Goal: Information Seeking & Learning: Learn about a topic

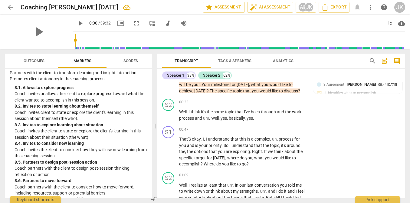
scroll to position [142, 0]
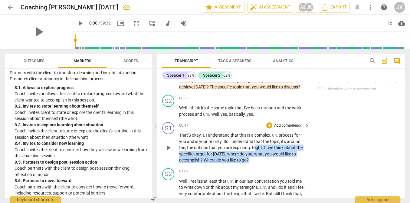
drag, startPoint x: 253, startPoint y: 147, endPoint x: 260, endPoint y: 162, distance: 16.2
click at [260, 162] on p "That'S okay . I , I understand that this is a complex , uh , process for you an…" at bounding box center [242, 147] width 127 height 31
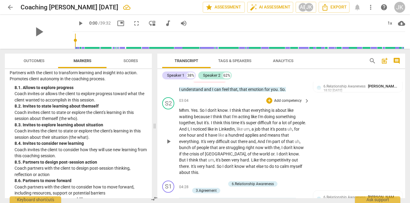
scroll to position [357, 0]
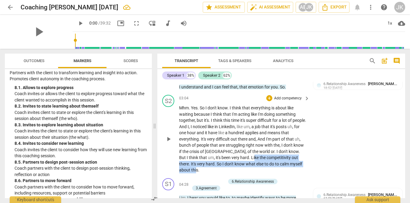
drag, startPoint x: 233, startPoint y: 149, endPoint x: 294, endPoint y: 157, distance: 61.4
click at [294, 157] on p "Mhm . Yes . So I don't know . I think that everything is about like waiting bec…" at bounding box center [242, 139] width 127 height 68
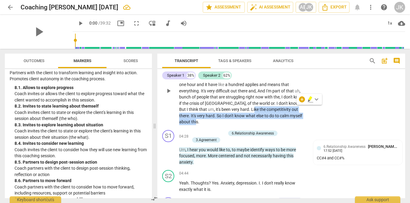
scroll to position [407, 0]
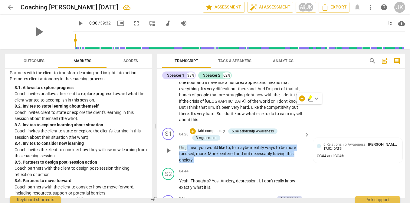
drag, startPoint x: 187, startPoint y: 133, endPoint x: 203, endPoint y: 146, distance: 20.0
click at [203, 146] on p "Um , I hear you would like to , to maybe identify ways to be more focused , mor…" at bounding box center [242, 153] width 127 height 19
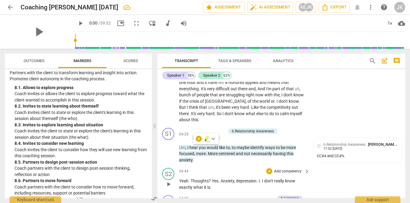
click at [368, 170] on div "S2 play_arrow pause 04:44 + Add competency keyboard_arrow_right Yeah . Thoughts…" at bounding box center [281, 178] width 248 height 27
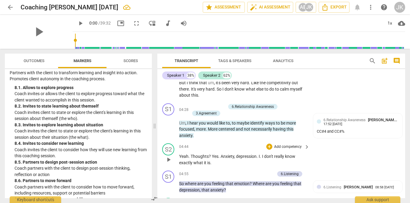
scroll to position [435, 0]
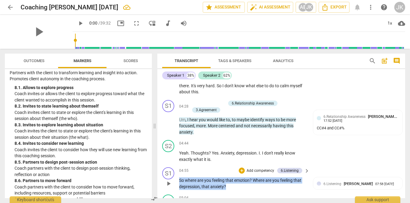
drag, startPoint x: 231, startPoint y: 173, endPoint x: 176, endPoint y: 166, distance: 55.2
click at [176, 166] on div "S1 play_arrow pause 04:55 + Add competency 6.Listening keyboard_arrow_right So …" at bounding box center [281, 177] width 248 height 27
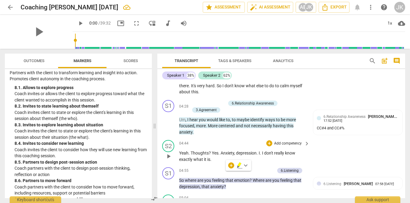
click at [362, 145] on div "S2 play_arrow pause 04:44 + Add competency keyboard_arrow_right Yeah . Thoughts…" at bounding box center [281, 150] width 248 height 27
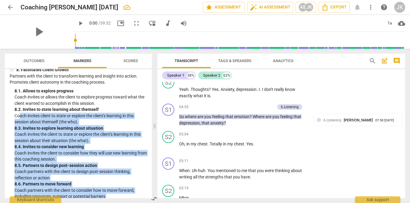
scroll to position [762, 0]
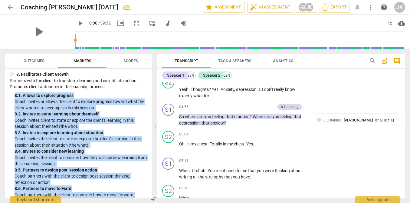
drag, startPoint x: 34, startPoint y: 187, endPoint x: 11, endPoint y: 97, distance: 92.5
click at [11, 97] on div "8. Facilitates Client Growth Partners with the client to transform learning and…" at bounding box center [78, 162] width 137 height 182
copy div "8. 1. Allows to explore progress Coach invites or allows the client to explore …"
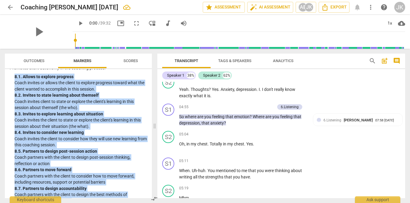
scroll to position [822, 0]
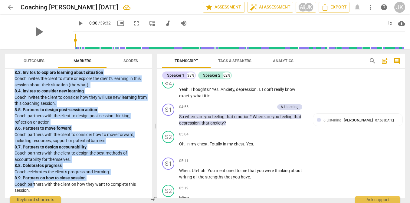
click at [82, 129] on div "8. 6. Partners to move forward" at bounding box center [81, 128] width 132 height 6
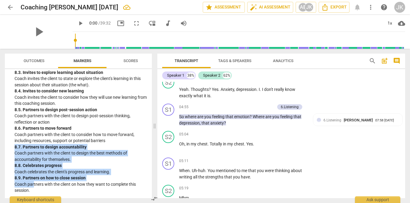
drag, startPoint x: 34, startPoint y: 186, endPoint x: 12, endPoint y: 147, distance: 44.7
click at [12, 147] on div "8. Facilitates Client Growth Partners with the client to transform learning and…" at bounding box center [78, 102] width 137 height 182
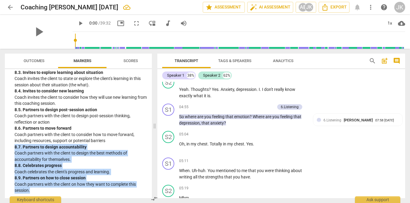
drag, startPoint x: 44, startPoint y: 191, endPoint x: 10, endPoint y: 146, distance: 56.7
click at [10, 146] on div "8. Facilitates Client Growth Partners with the client to transform learning and…" at bounding box center [78, 102] width 137 height 182
copy div "8. 7. Partners to design accountability Coach partners with the client to desig…"
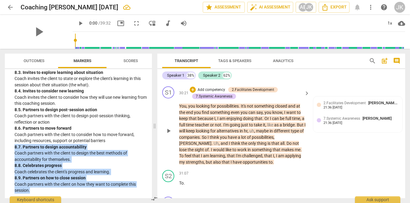
scroll to position [2750, 0]
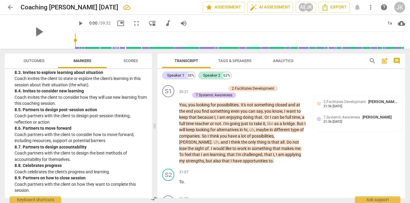
click at [74, 137] on p "Coach partners with the client to consider how to move forward, including resou…" at bounding box center [81, 137] width 132 height 12
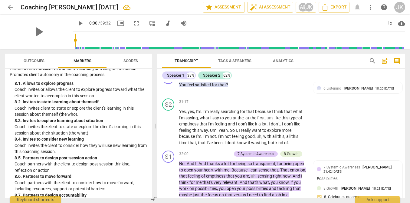
scroll to position [2981, 0]
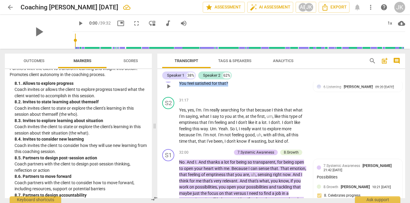
drag, startPoint x: 242, startPoint y: 103, endPoint x: 178, endPoint y: 102, distance: 63.2
click at [178, 94] on div "S1 play_arrow pause 31:15 + Add competency 6.Listening keyboard_arrow_right You…" at bounding box center [281, 81] width 248 height 27
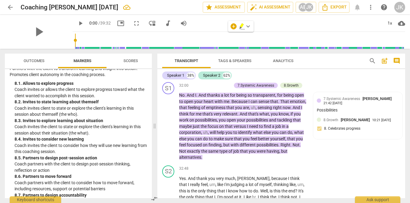
scroll to position [3049, 0]
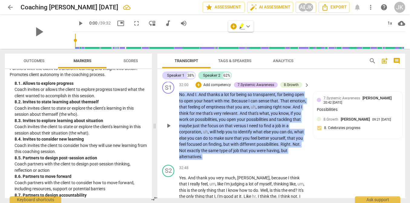
drag, startPoint x: 212, startPoint y: 176, endPoint x: 178, endPoint y: 112, distance: 72.4
click at [178, 112] on div "S1 play_arrow pause 32:00 + Add competency 7.Systemic Awareness 8.Growth keyboa…" at bounding box center [281, 120] width 248 height 83
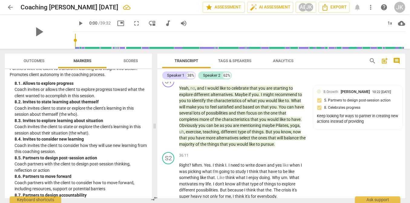
scroll to position [3342, 0]
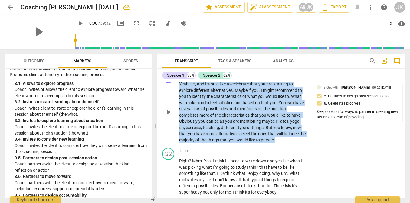
drag, startPoint x: 282, startPoint y: 150, endPoint x: 180, endPoint y: 97, distance: 115.6
click at [180, 97] on p "Yeah , no , and I would like to celebrate that you are starting to explore diff…" at bounding box center [242, 112] width 127 height 62
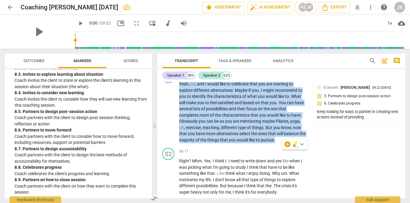
scroll to position [819, 0]
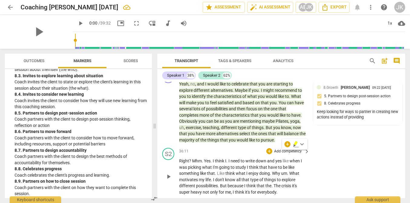
click at [345, 161] on div "S2 play_arrow pause 36:11 + Add competency keyboard_arrow_right Right ? Mhm . Y…" at bounding box center [281, 171] width 248 height 52
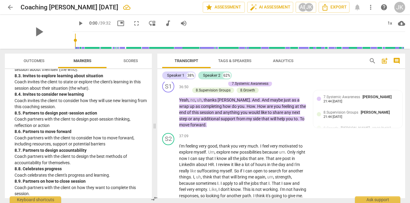
scroll to position [3464, 0]
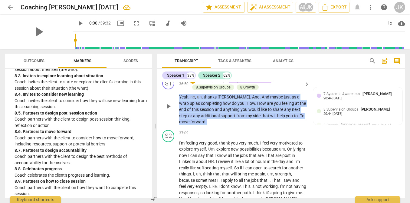
drag, startPoint x: 207, startPoint y: 134, endPoint x: 176, endPoint y: 109, distance: 40.0
click at [176, 109] on div "S1 play_arrow pause 36:50 + Add competency 7.Systemic Awareness 8.Supervision G…" at bounding box center [281, 101] width 248 height 53
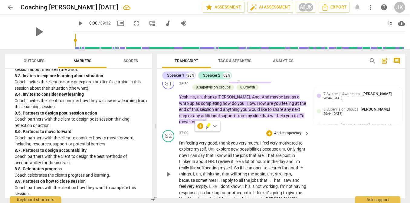
click at [222, 151] on span "explore" at bounding box center [223, 148] width 15 height 5
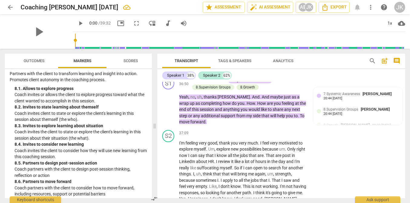
scroll to position [768, 0]
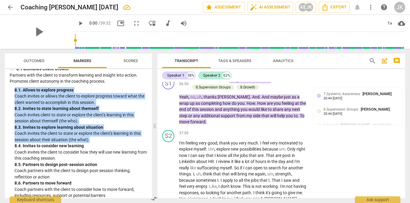
drag, startPoint x: 92, startPoint y: 139, endPoint x: 13, endPoint y: 91, distance: 92.8
click at [13, 91] on div "8. Facilitates Client Growth Partners with the client to transform learning and…" at bounding box center [78, 157] width 137 height 182
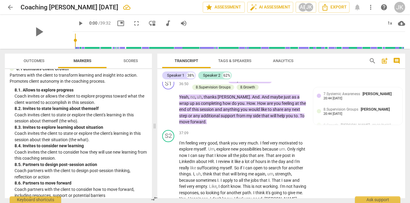
click at [61, 151] on p "Coach invites the client to consider how they will use new learning from this c…" at bounding box center [81, 155] width 132 height 12
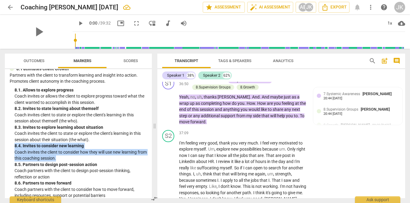
drag, startPoint x: 70, startPoint y: 159, endPoint x: 7, endPoint y: 146, distance: 65.1
click at [7, 146] on div "ICF PCC Markers (2020) visibility 1. Demonstrates Ethical Practice Understands …" at bounding box center [78, 133] width 147 height 129
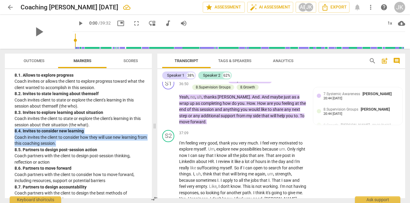
scroll to position [791, 0]
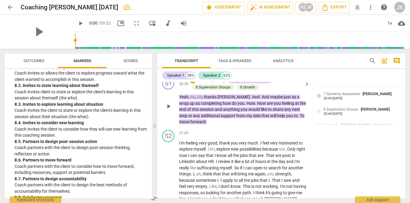
click at [227, 112] on span "anything" at bounding box center [232, 109] width 18 height 5
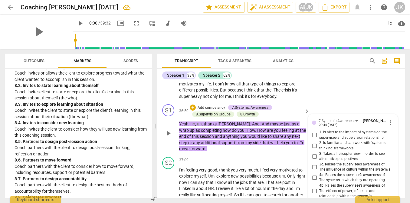
scroll to position [3433, 0]
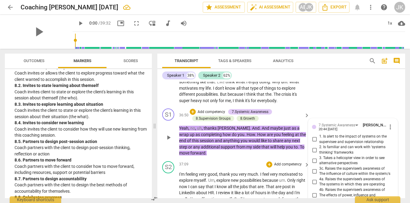
click at [253, 168] on div "37:09 + Add competency keyboard_arrow_right" at bounding box center [244, 164] width 131 height 7
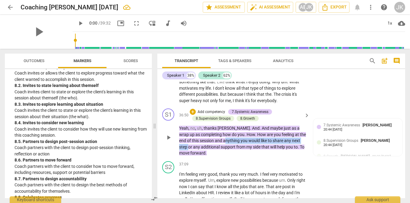
drag, startPoint x: 213, startPoint y: 153, endPoint x: 298, endPoint y: 154, distance: 84.4
click at [298, 154] on p "Yeah , no , uh , thanks [PERSON_NAME] . And . And maybe just as a wrap up as co…" at bounding box center [242, 140] width 127 height 31
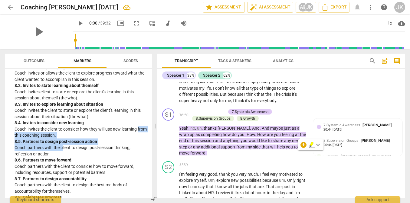
drag, startPoint x: 61, startPoint y: 148, endPoint x: 8, endPoint y: 136, distance: 54.7
click at [8, 136] on div "ICF PCC Markers (2020) visibility 1. Demonstrates Ethical Practice Understands …" at bounding box center [78, 133] width 147 height 129
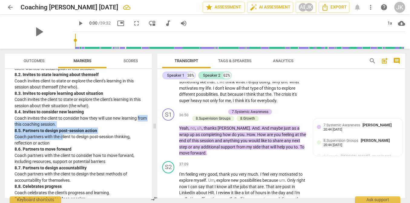
scroll to position [802, 0]
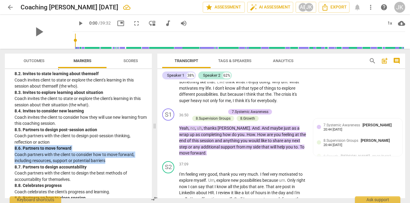
drag, startPoint x: 106, startPoint y: 157, endPoint x: 10, endPoint y: 150, distance: 95.8
click at [10, 150] on div "8. Facilitates Client Growth Partners with the client to transform learning and…" at bounding box center [78, 122] width 137 height 182
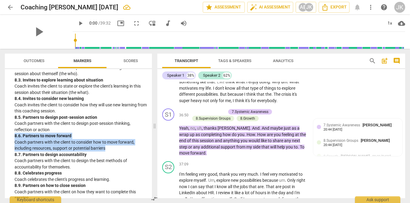
scroll to position [819, 0]
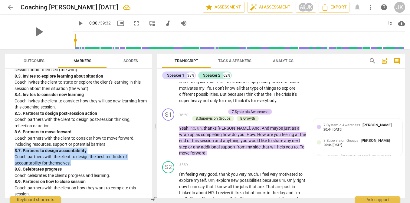
drag, startPoint x: 74, startPoint y: 161, endPoint x: 12, endPoint y: 149, distance: 63.1
click at [12, 149] on div "8. Facilitates Client Growth Partners with the client to transform learning and…" at bounding box center [78, 106] width 137 height 182
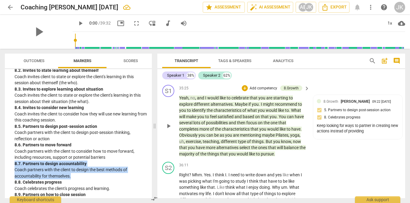
scroll to position [3316, 0]
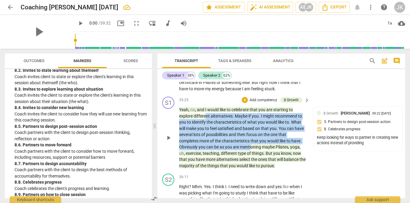
drag, startPoint x: 206, startPoint y: 127, endPoint x: 251, endPoint y: 160, distance: 55.6
click at [251, 160] on p "Yeah , no , and I would like to celebrate that you are starting to explore diff…" at bounding box center [242, 137] width 127 height 62
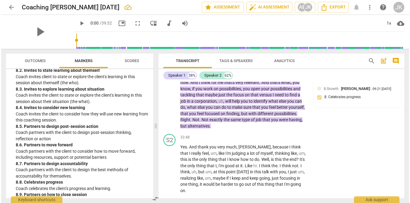
scroll to position [3085, 0]
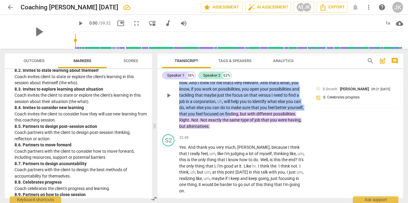
drag, startPoint x: 214, startPoint y: 105, endPoint x: 247, endPoint y: 145, distance: 52.1
click at [247, 129] on p "No . And I . And thanks a lot for being so transparent , for being open to open…" at bounding box center [242, 95] width 126 height 68
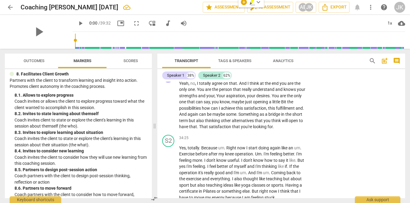
scroll to position [763, 0]
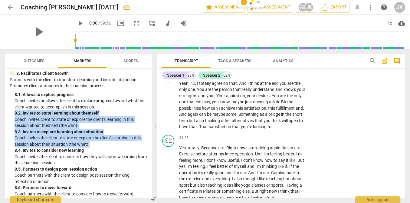
drag, startPoint x: 15, startPoint y: 113, endPoint x: 113, endPoint y: 141, distance: 102.4
click at [113, 141] on div "8. Facilitates Client Growth Partners with the client to transform learning and…" at bounding box center [78, 161] width 137 height 182
click at [78, 129] on div "8. 3. Invites to explore learning about situation" at bounding box center [81, 131] width 132 height 6
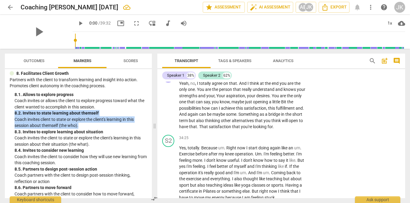
drag, startPoint x: 80, startPoint y: 122, endPoint x: 11, endPoint y: 112, distance: 69.6
click at [11, 112] on div "8. Facilitates Client Growth Partners with the client to transform learning and…" at bounding box center [78, 161] width 137 height 182
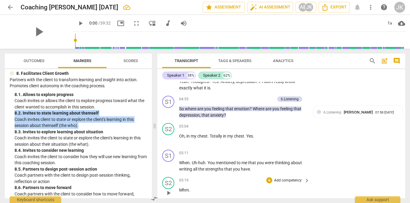
scroll to position [507, 0]
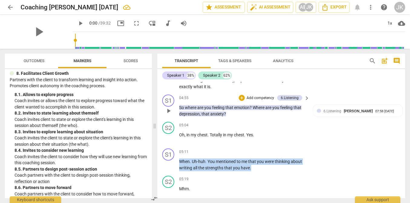
drag, startPoint x: 252, startPoint y: 157, endPoint x: 178, endPoint y: 94, distance: 96.3
click at [177, 94] on div "S1 play_arrow pause 00:00 + Add competency keyboard_arrow_right Buena . Oh , he…" at bounding box center [281, 140] width 248 height 116
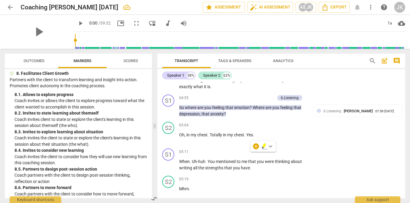
click at [315, 76] on div "Speaker 1 38% Speaker 2 62%" at bounding box center [281, 75] width 238 height 10
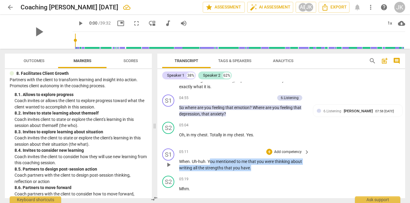
drag, startPoint x: 209, startPoint y: 148, endPoint x: 261, endPoint y: 154, distance: 52.1
click at [261, 158] on p "When . Uh-huh . You mentioned to me that you were thinking about writing all th…" at bounding box center [242, 164] width 127 height 12
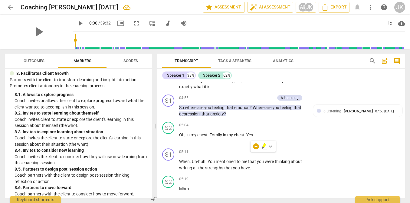
click at [325, 77] on div "Speaker 1 38% Speaker 2 62%" at bounding box center [281, 75] width 238 height 10
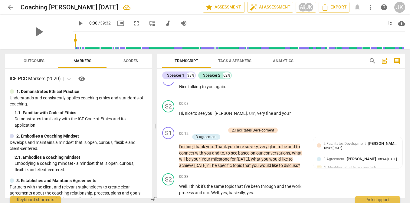
scroll to position [68, 0]
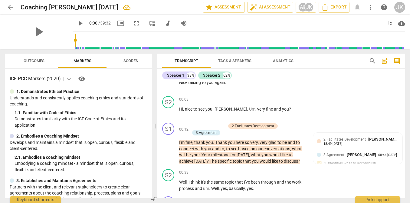
click at [71, 79] on icon at bounding box center [69, 79] width 6 height 6
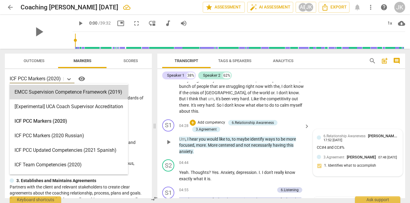
scroll to position [417, 0]
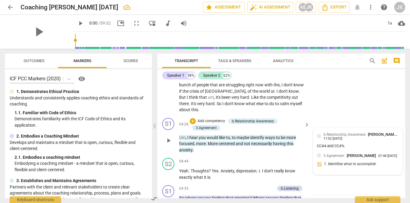
click at [368, 131] on div "6.Relationship Awareness [PERSON_NAME] 17:52 [DATE]" at bounding box center [360, 135] width 75 height 9
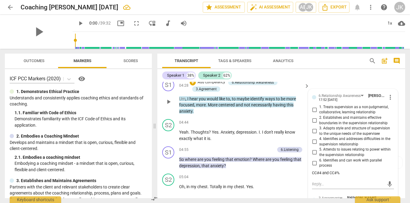
scroll to position [455, 0]
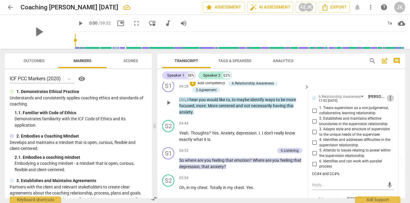
click at [389, 94] on span "more_vert" at bounding box center [389, 97] width 7 height 7
click at [360, 82] on div at bounding box center [205, 101] width 410 height 203
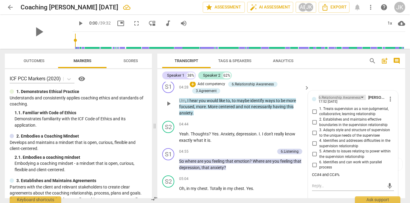
click at [360, 95] on div "6.Relationship Awareness" at bounding box center [341, 97] width 47 height 5
